Goal: Find specific page/section

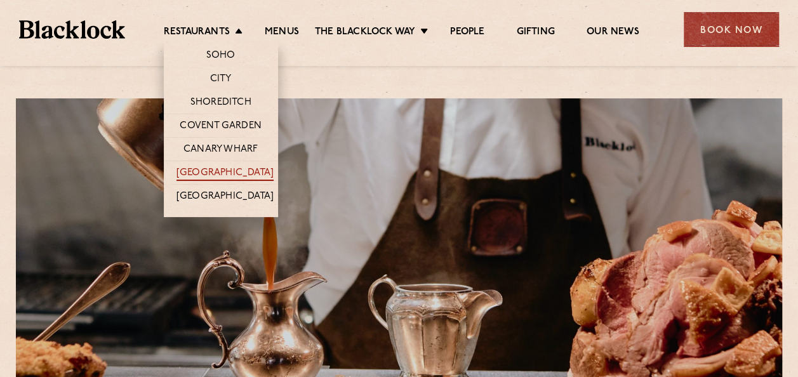
click at [229, 168] on link "[GEOGRAPHIC_DATA]" at bounding box center [225, 174] width 97 height 14
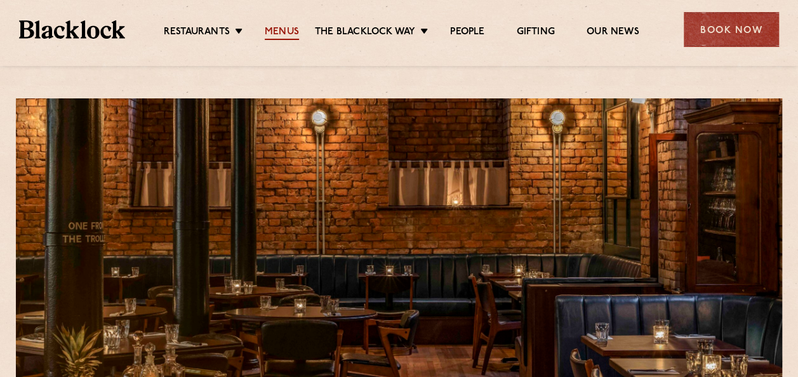
click at [290, 29] on link "Menus" at bounding box center [282, 33] width 34 height 14
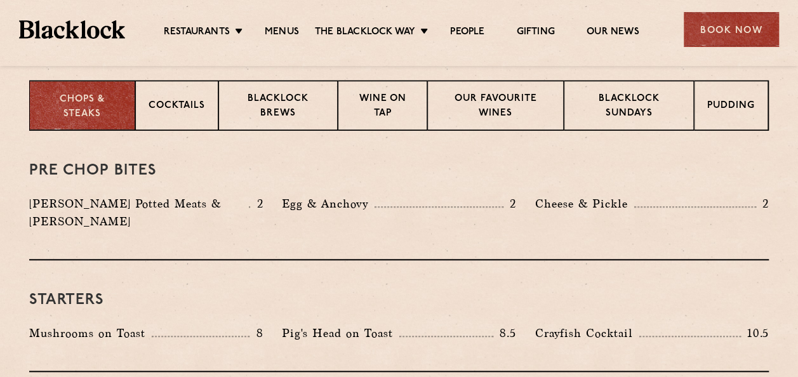
scroll to position [318, 0]
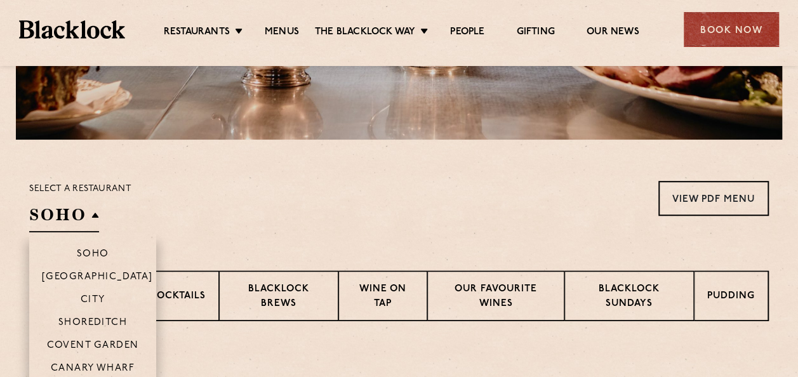
click at [93, 215] on h2 "SOHO" at bounding box center [64, 218] width 70 height 29
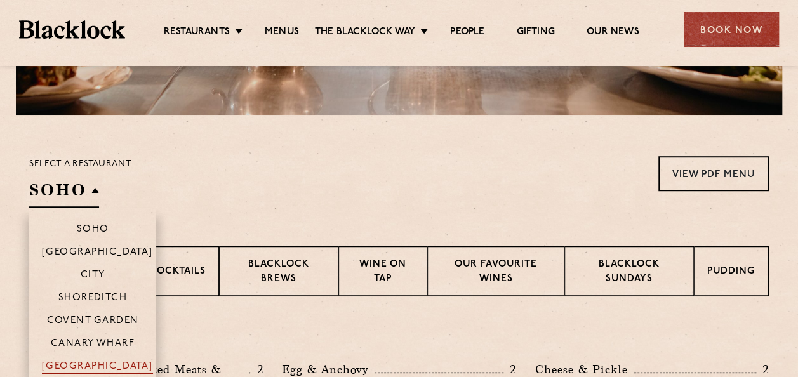
scroll to position [381, 0]
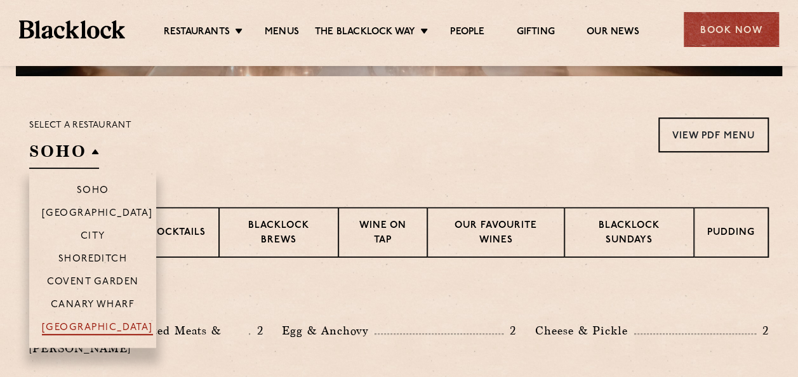
click at [111, 323] on p "[GEOGRAPHIC_DATA]" at bounding box center [97, 329] width 111 height 13
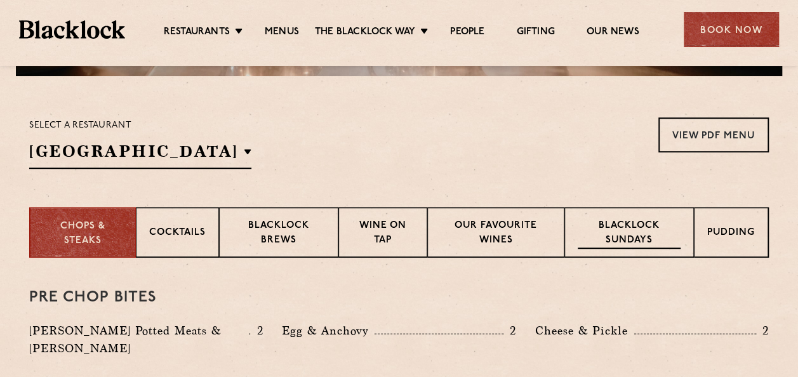
click at [634, 238] on p "Blacklock Sundays" at bounding box center [629, 234] width 103 height 30
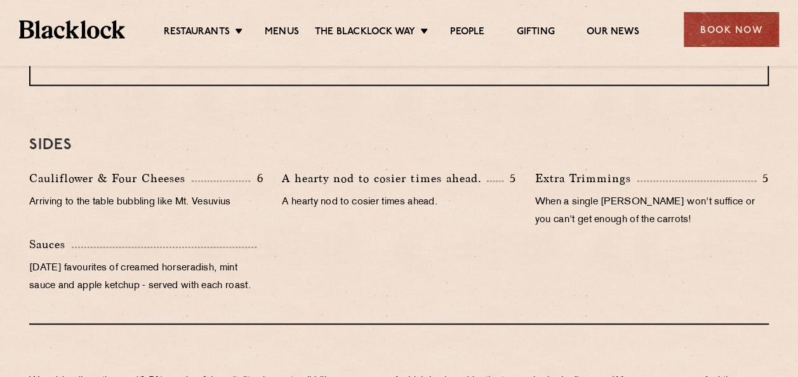
scroll to position [1270, 0]
